Goal: Task Accomplishment & Management: Use online tool/utility

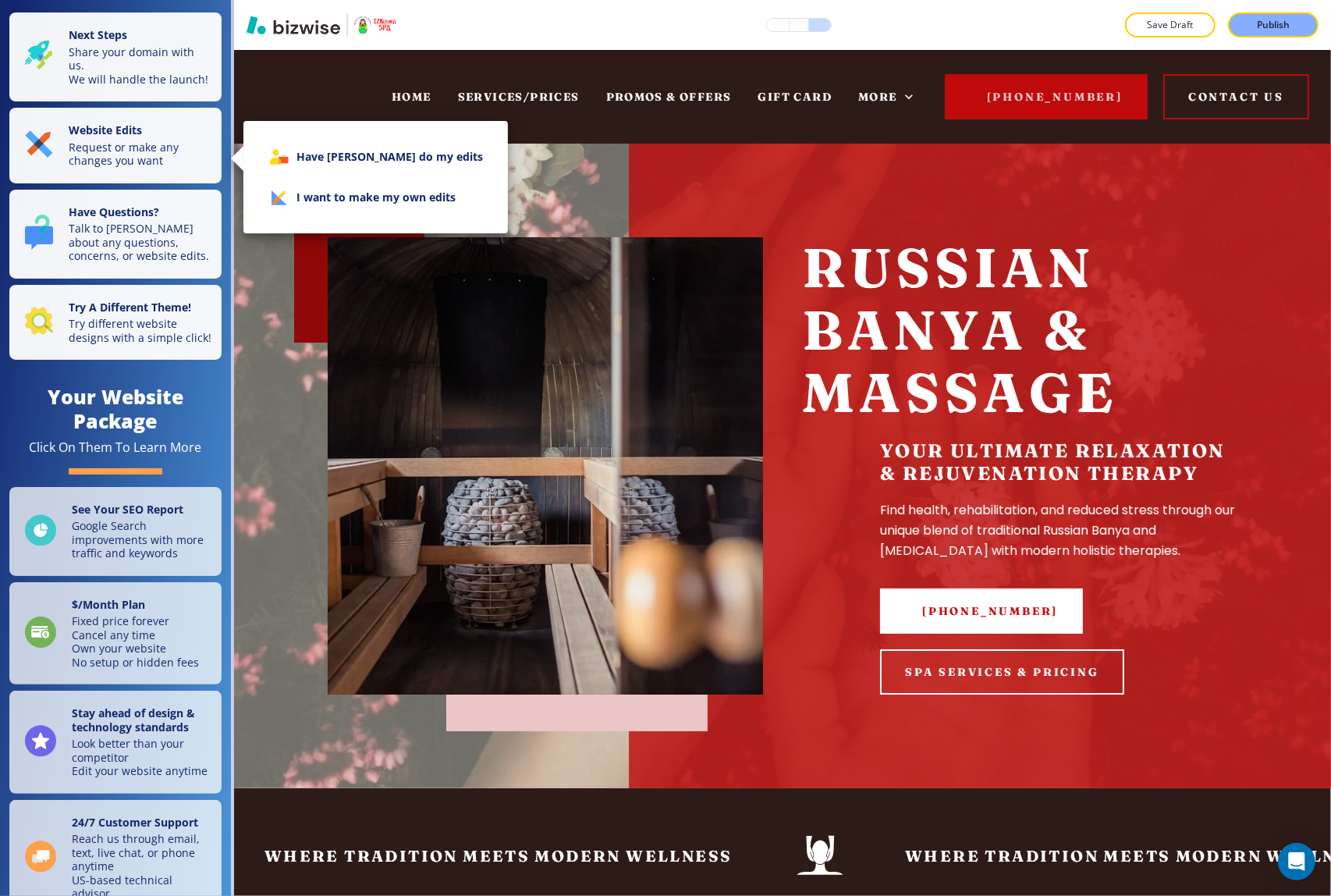
click at [325, 199] on li "I want to make my own edits" at bounding box center [375, 197] width 239 height 40
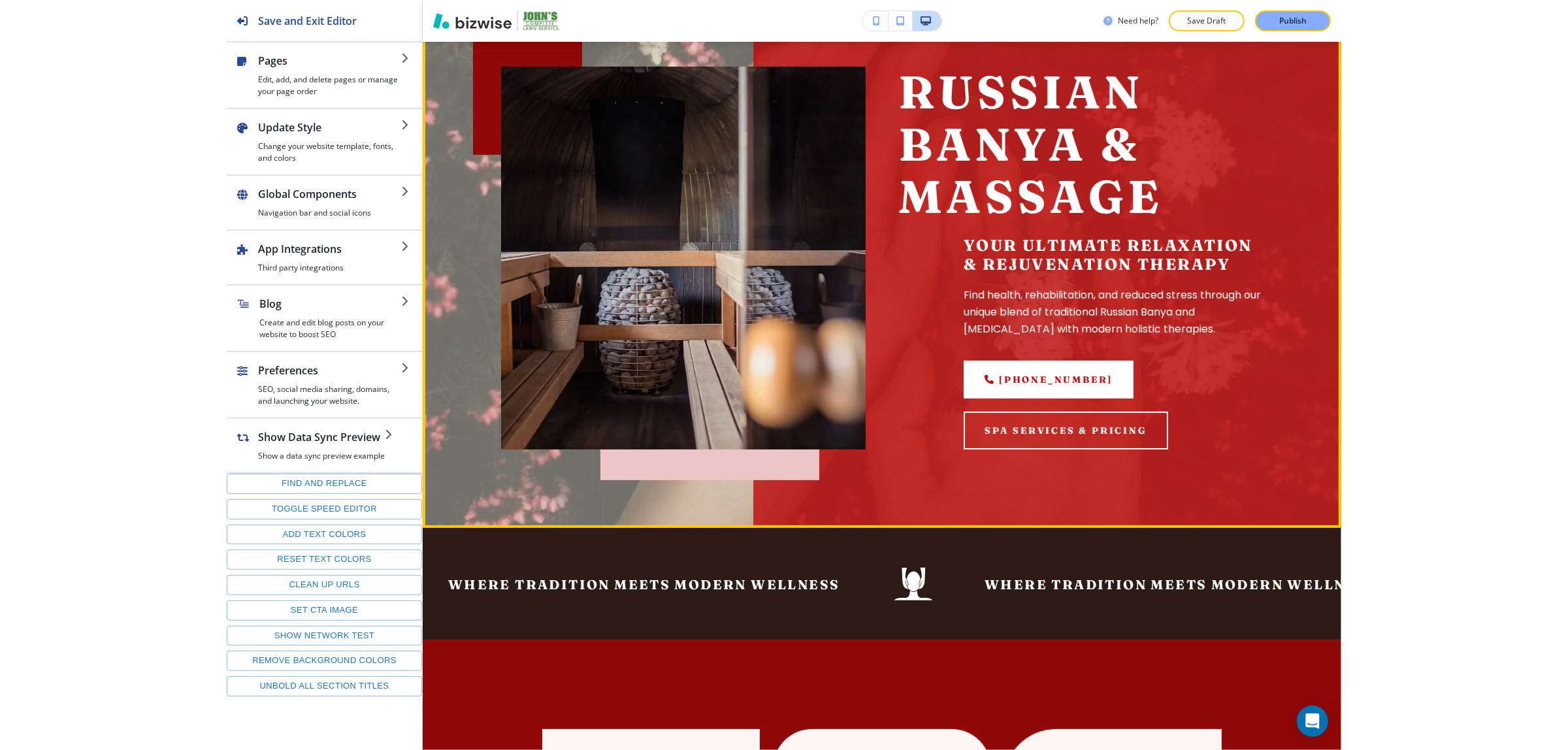
scroll to position [163, 0]
